Goal: Transaction & Acquisition: Download file/media

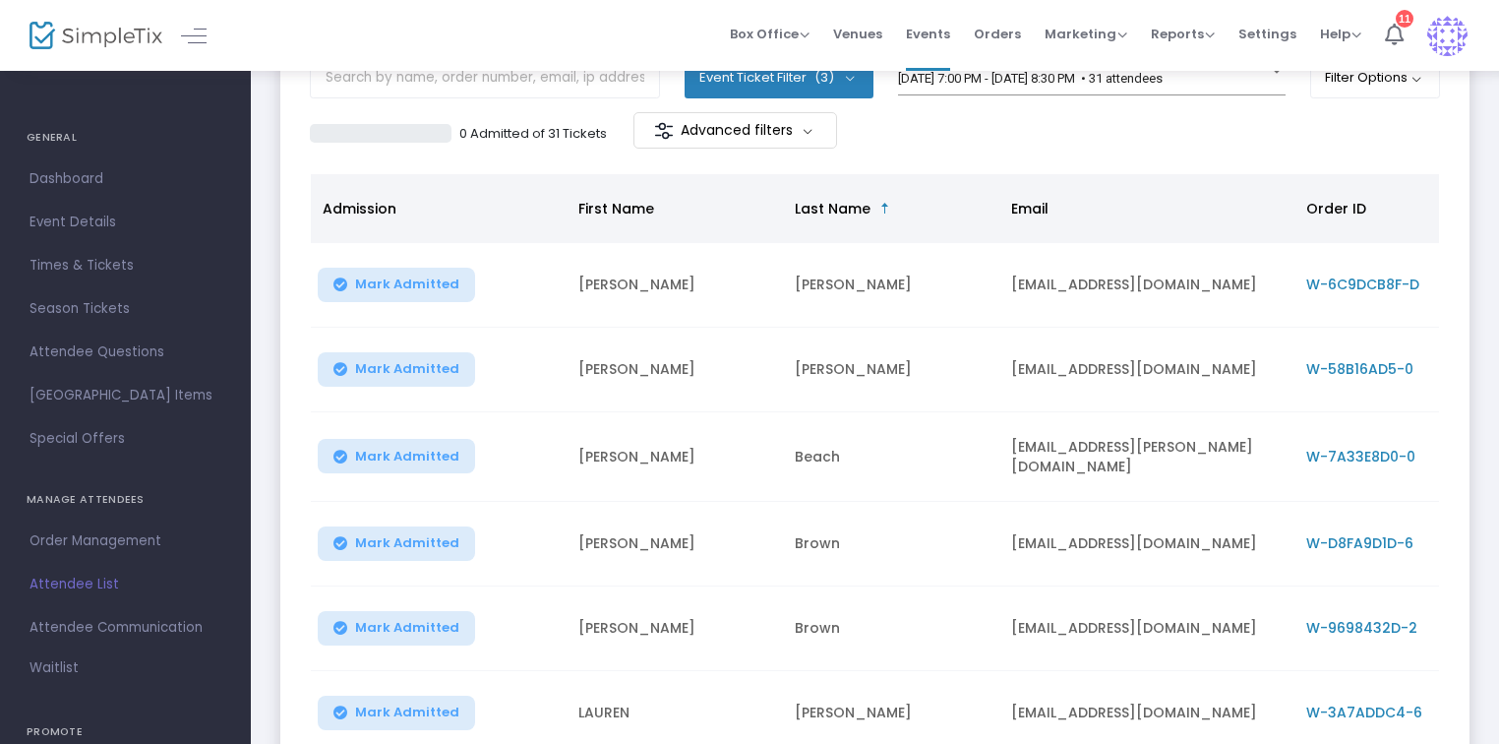
scroll to position [394, 0]
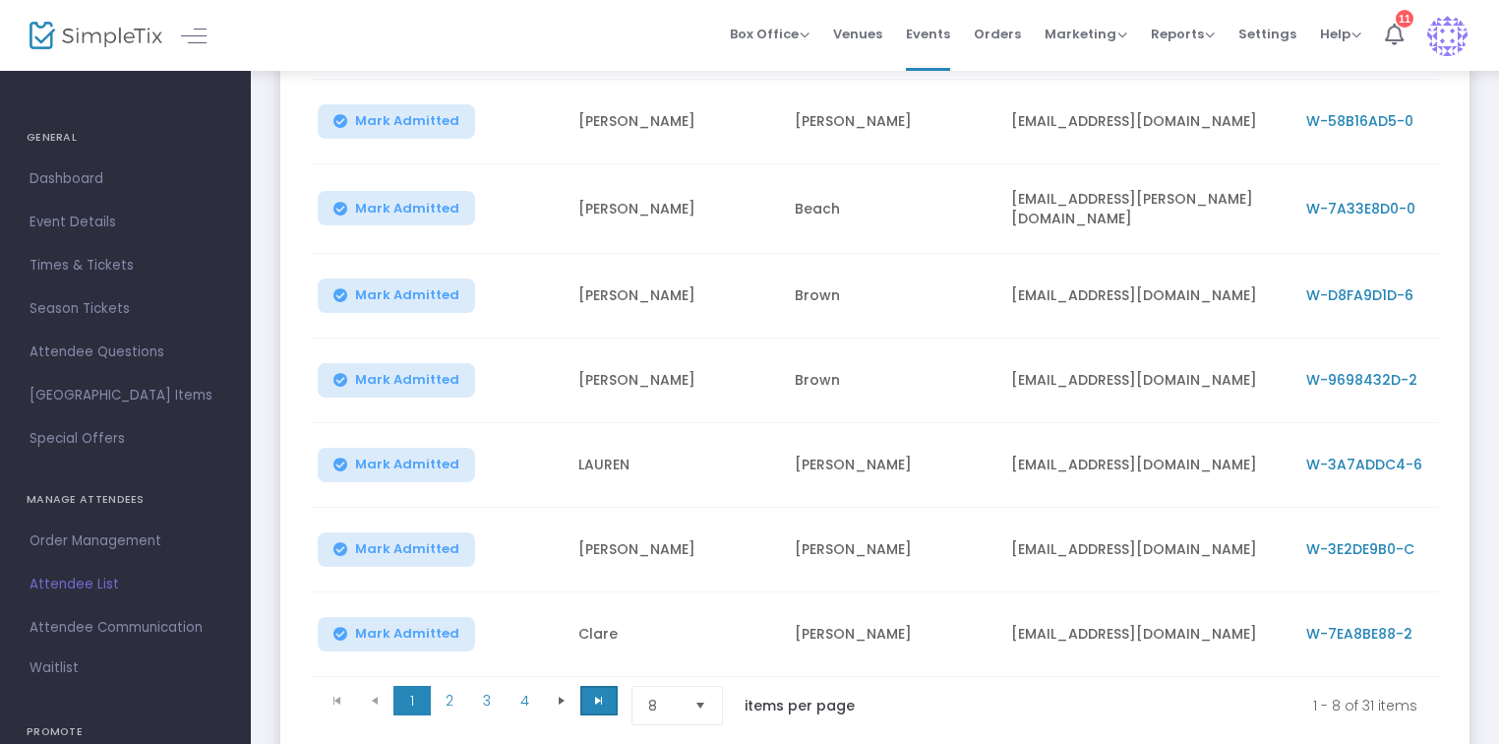
click at [592, 703] on span "Go to the last page" at bounding box center [599, 701] width 16 height 16
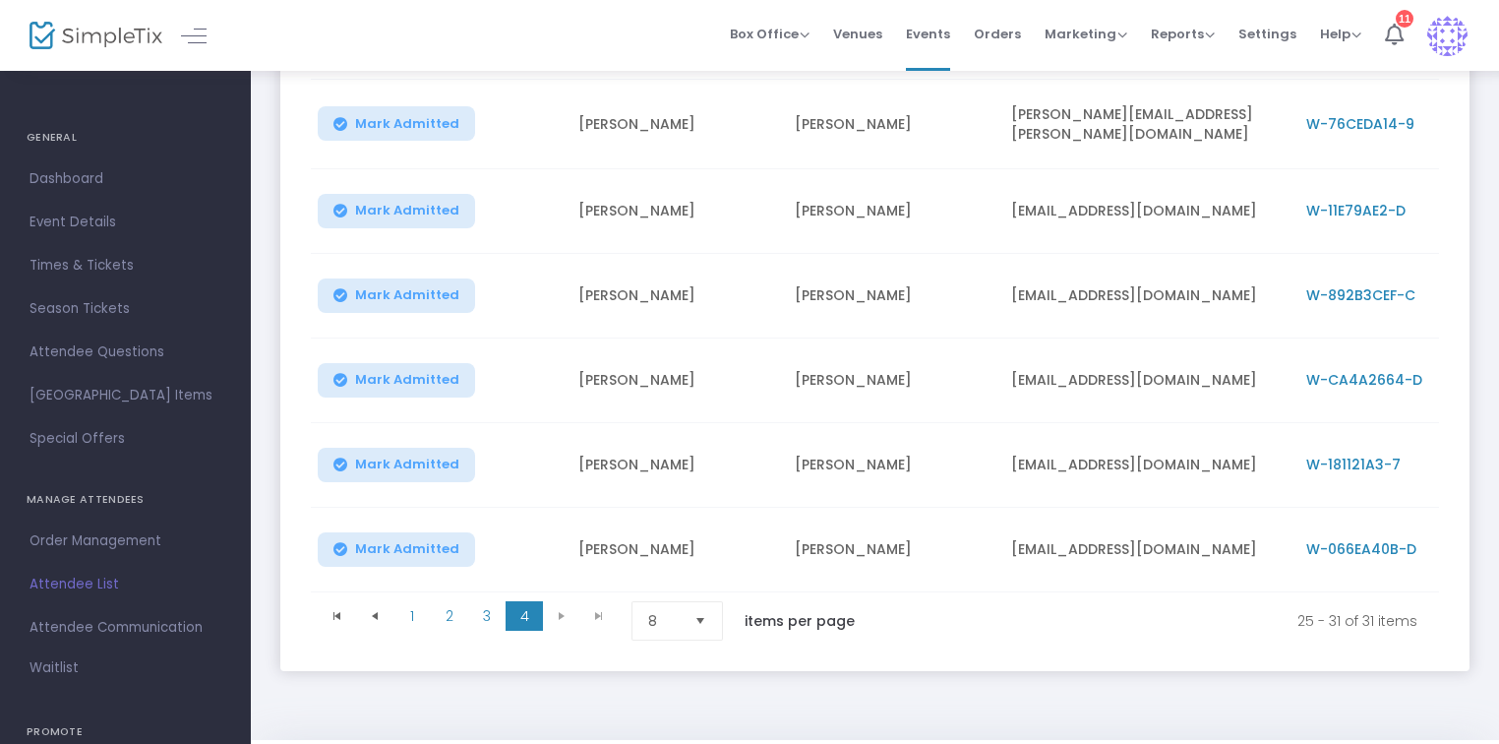
click at [559, 613] on kendo-pager-next-buttons at bounding box center [580, 620] width 75 height 39
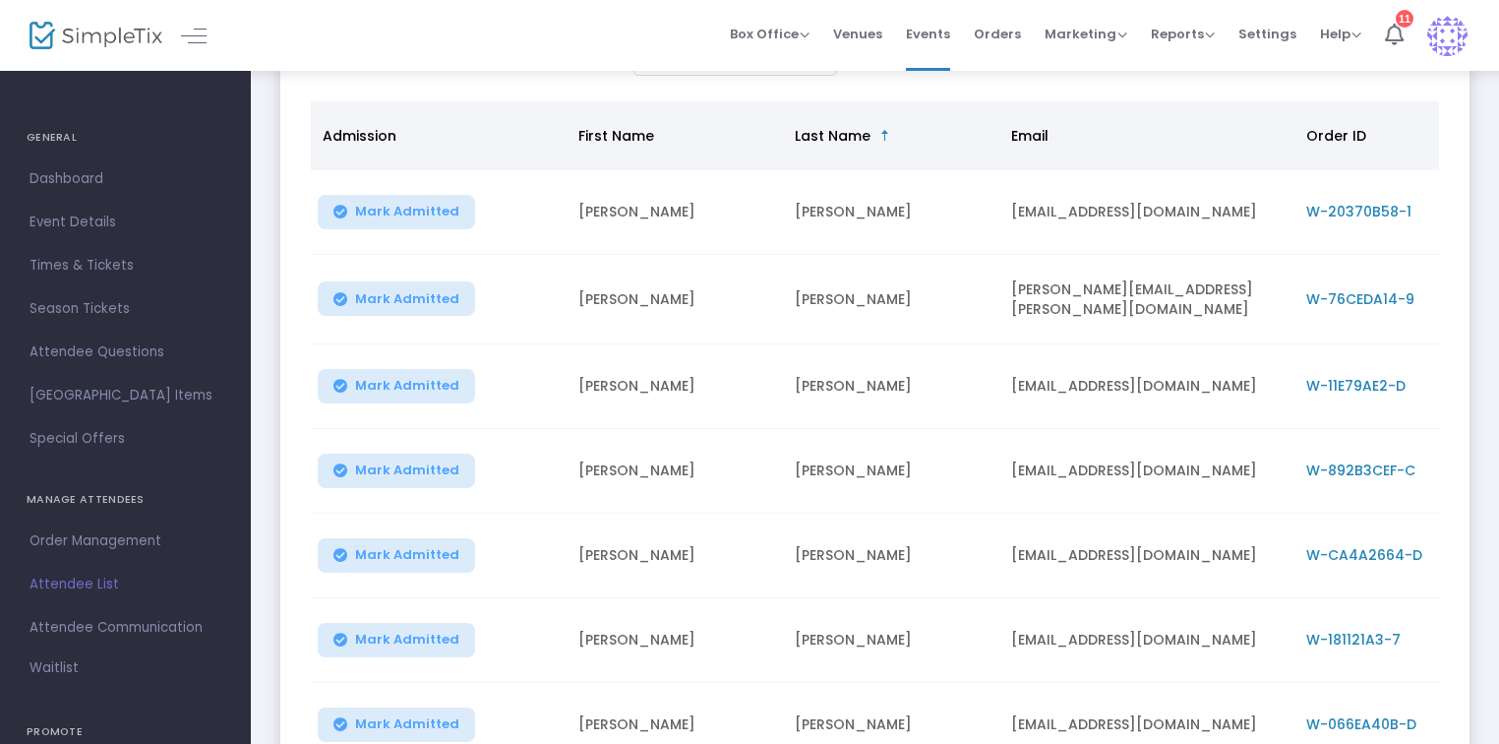
scroll to position [0, 0]
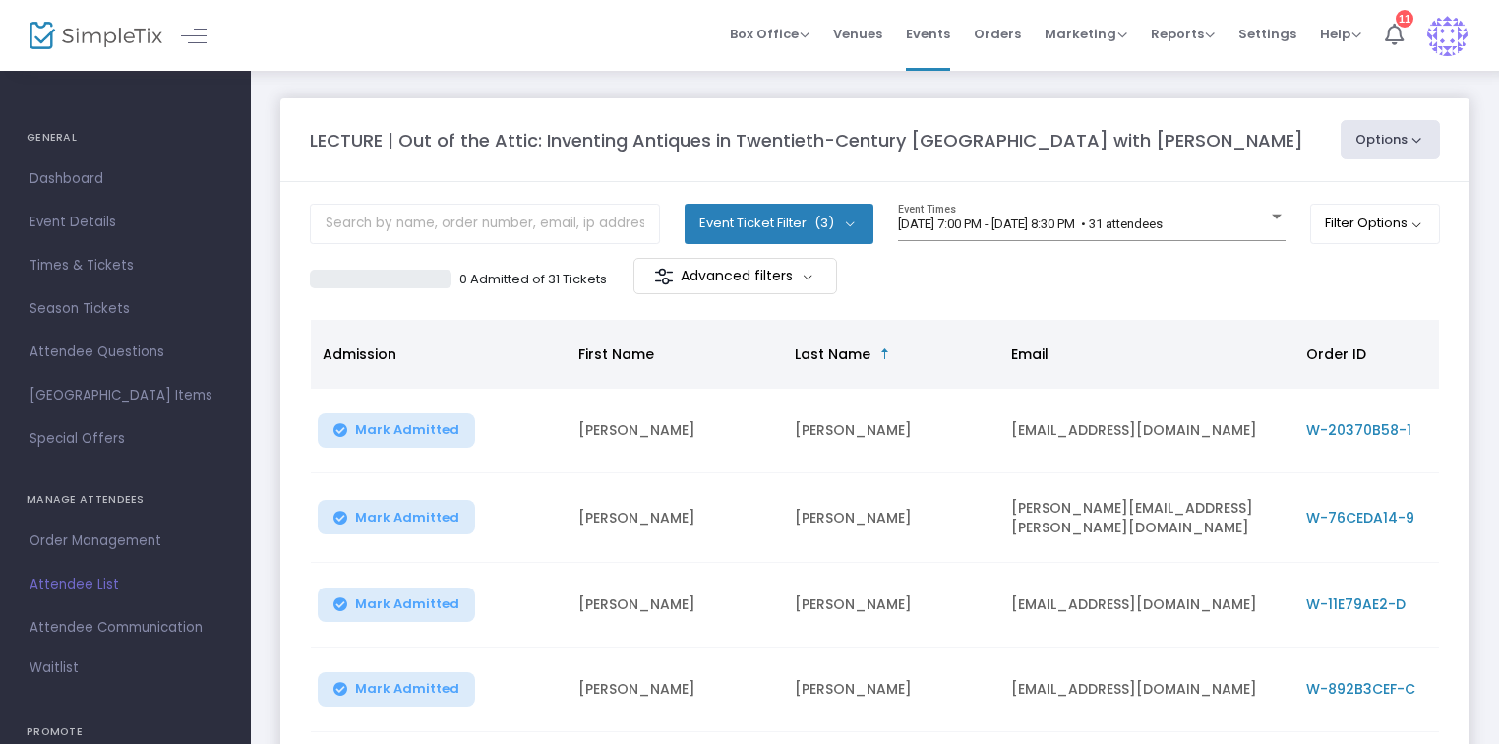
click at [1355, 130] on button "Options" at bounding box center [1391, 139] width 100 height 39
click at [1318, 203] on li "Export List" at bounding box center [1337, 198] width 181 height 38
radio input "false"
radio input "true"
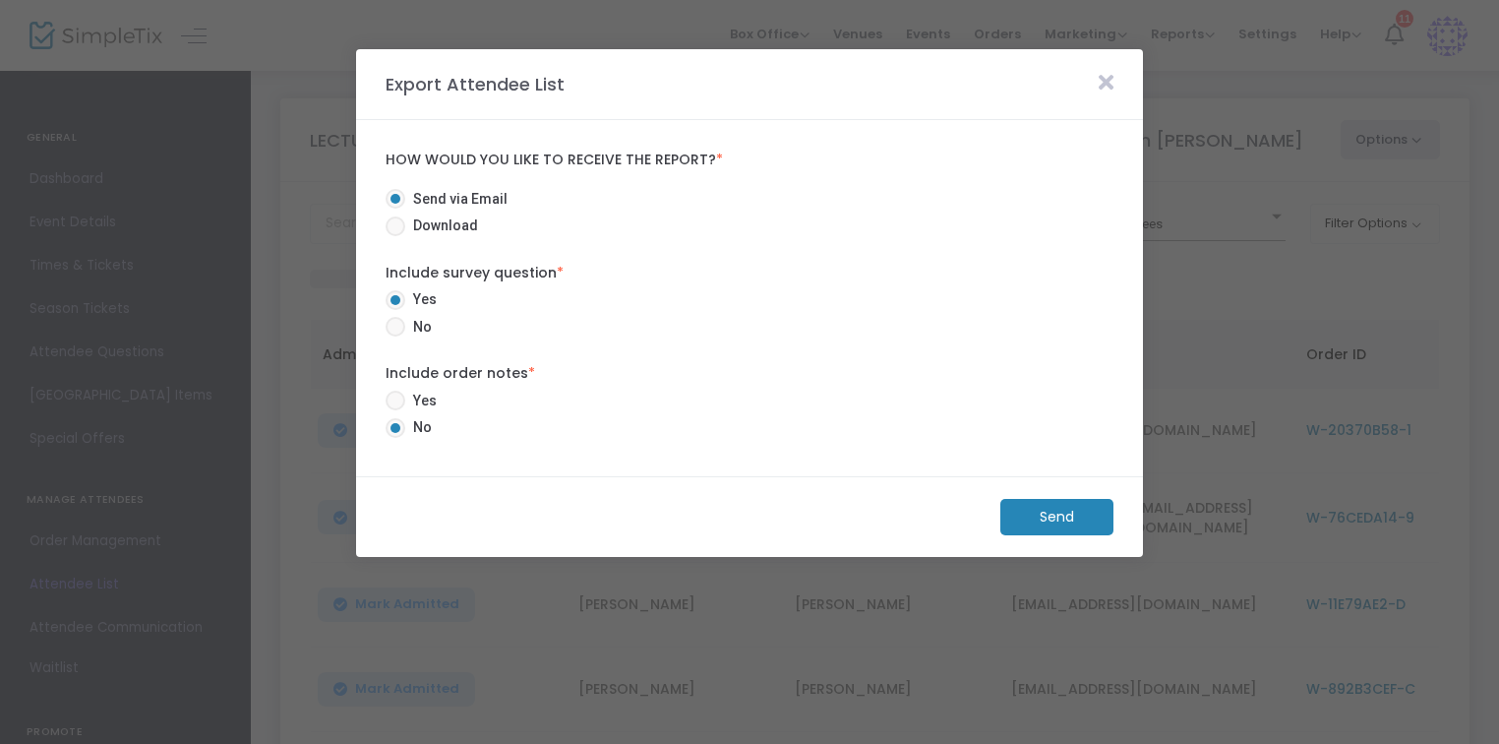
click at [458, 230] on span "Download" at bounding box center [441, 225] width 73 height 21
click at [396, 236] on input "Download" at bounding box center [395, 236] width 1 height 1
radio input "true"
click at [1050, 517] on m-button "Download" at bounding box center [1040, 517] width 147 height 36
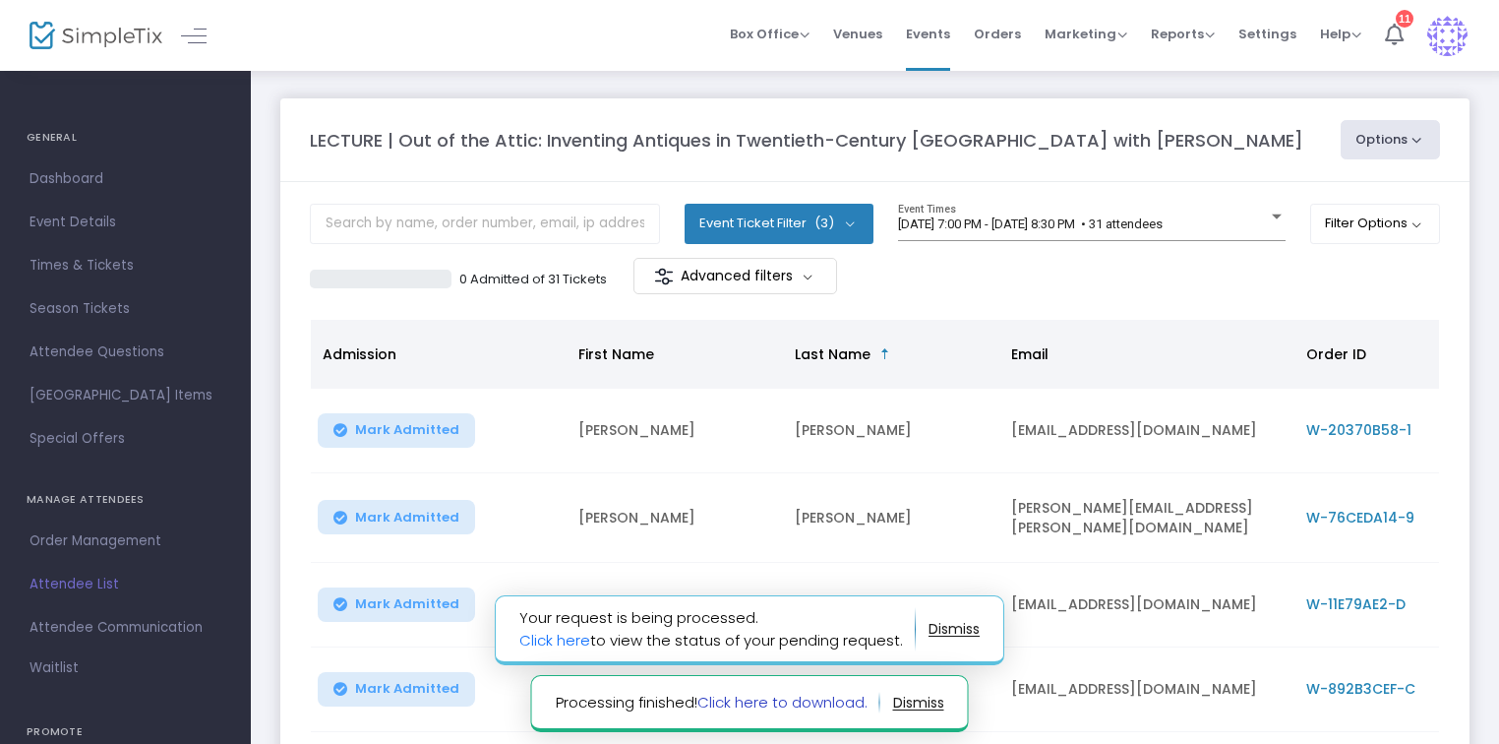
click at [803, 702] on link "Click here to download." at bounding box center [783, 702] width 170 height 21
